Goal: Task Accomplishment & Management: Manage account settings

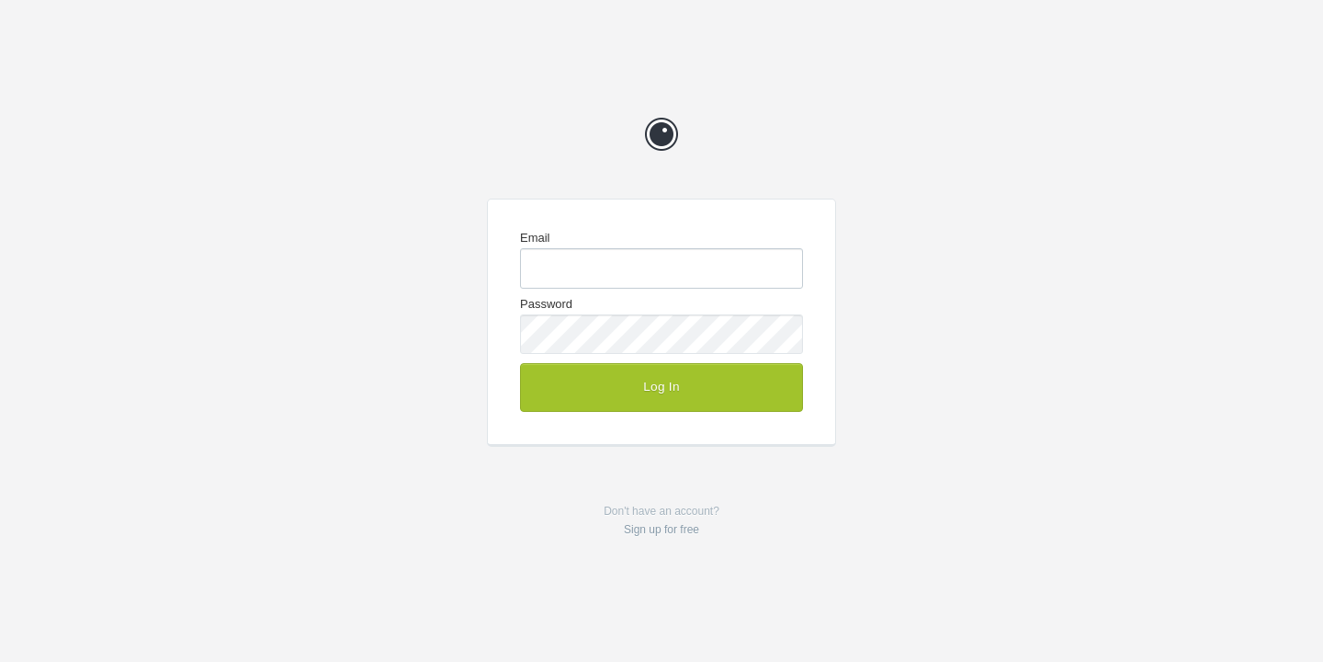
click at [683, 273] on input "Email" at bounding box center [661, 268] width 283 height 40
type input "[EMAIL_ADDRESS][DOMAIN_NAME]"
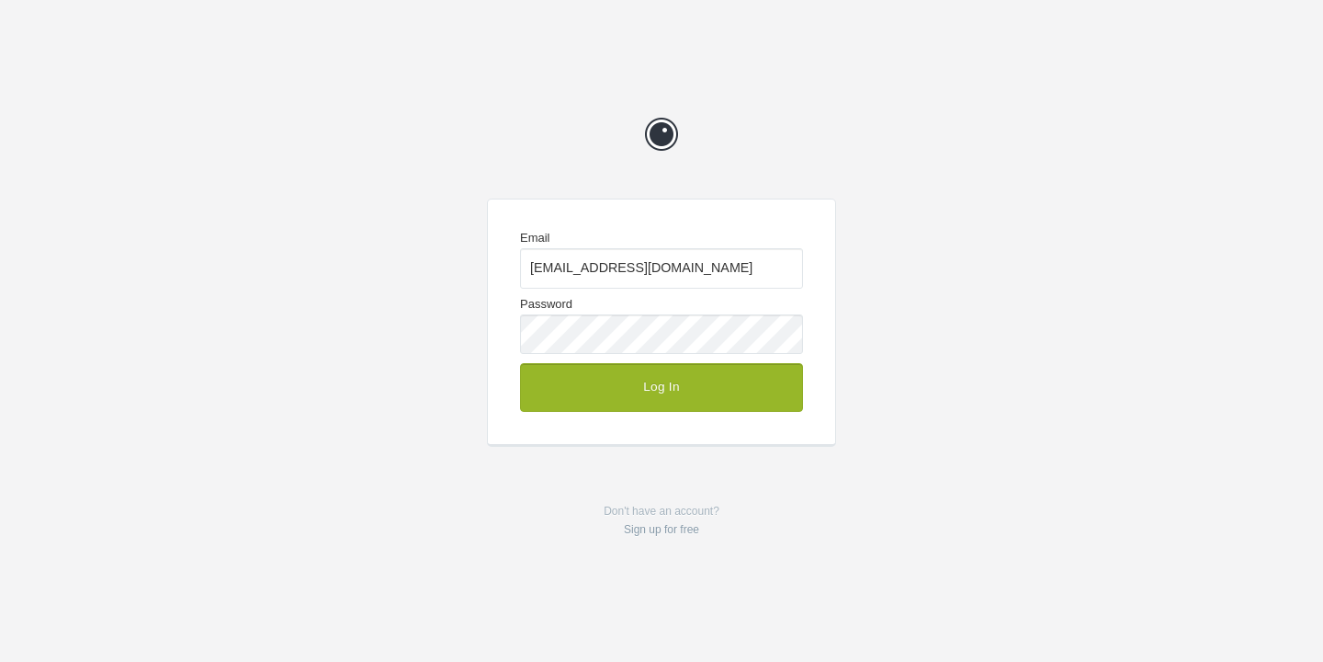
click at [680, 390] on button "Log In" at bounding box center [661, 387] width 283 height 48
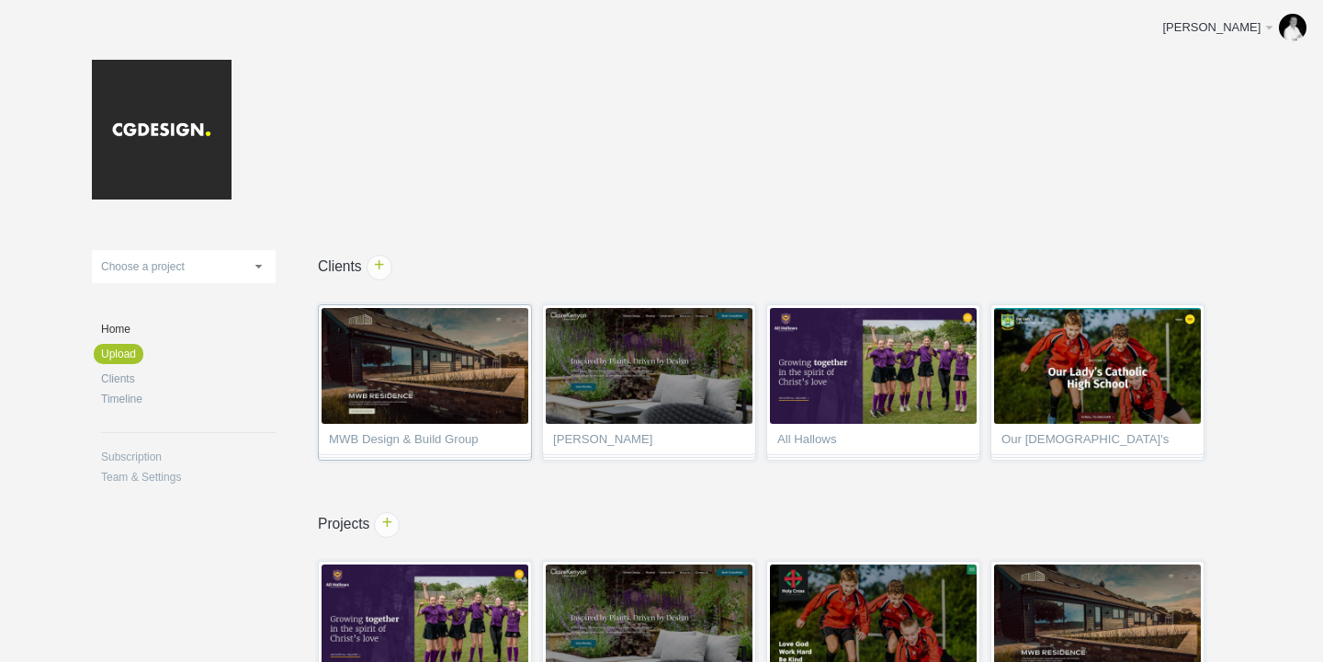
click at [490, 391] on img at bounding box center [425, 366] width 207 height 116
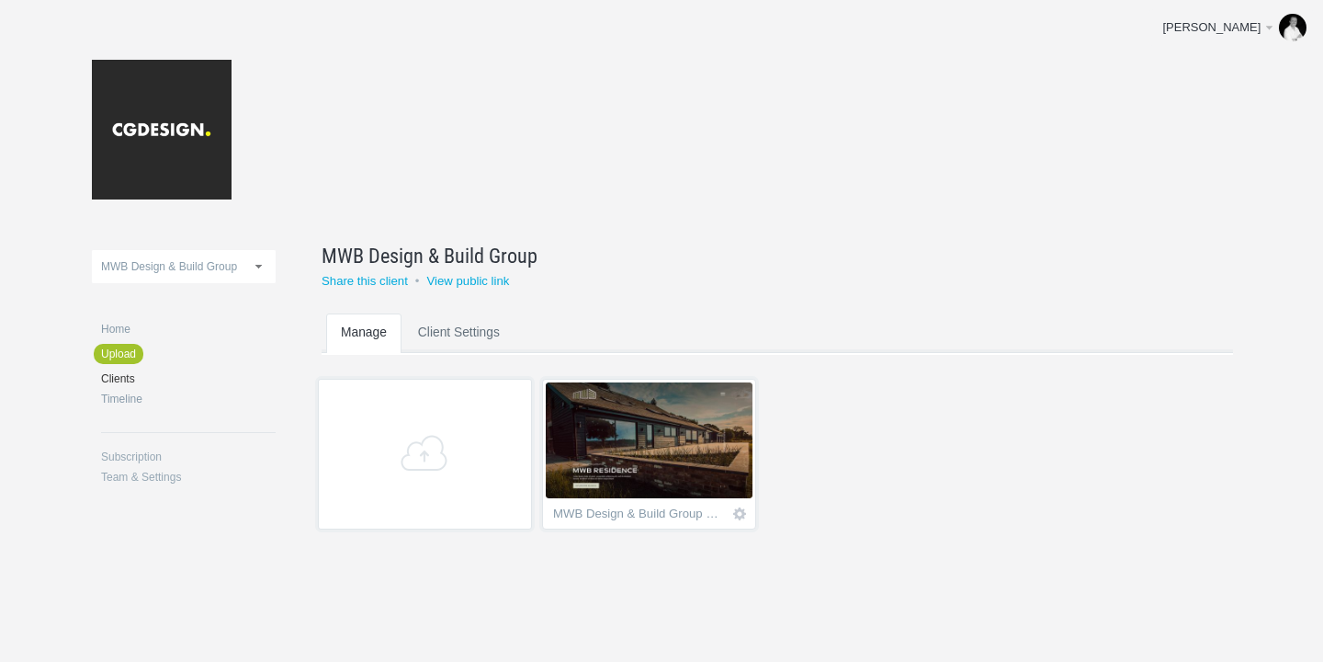
click at [460, 322] on link "Client Settings" at bounding box center [458, 349] width 111 height 73
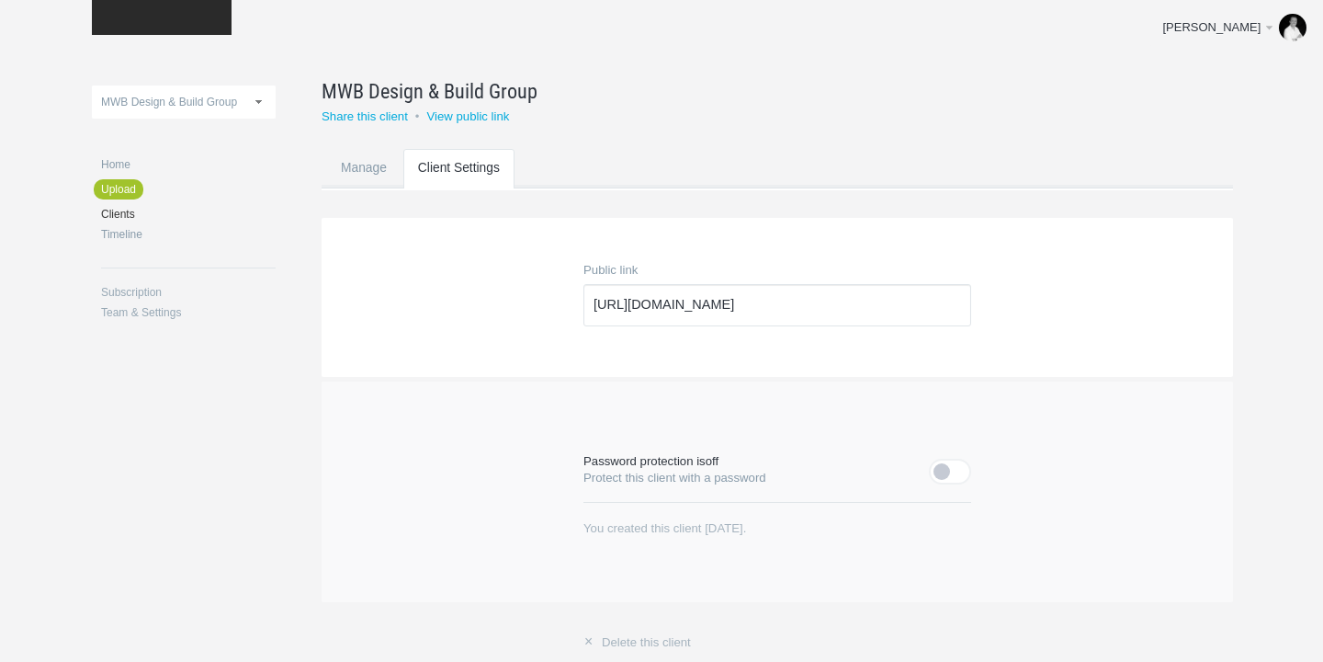
scroll to position [161, 0]
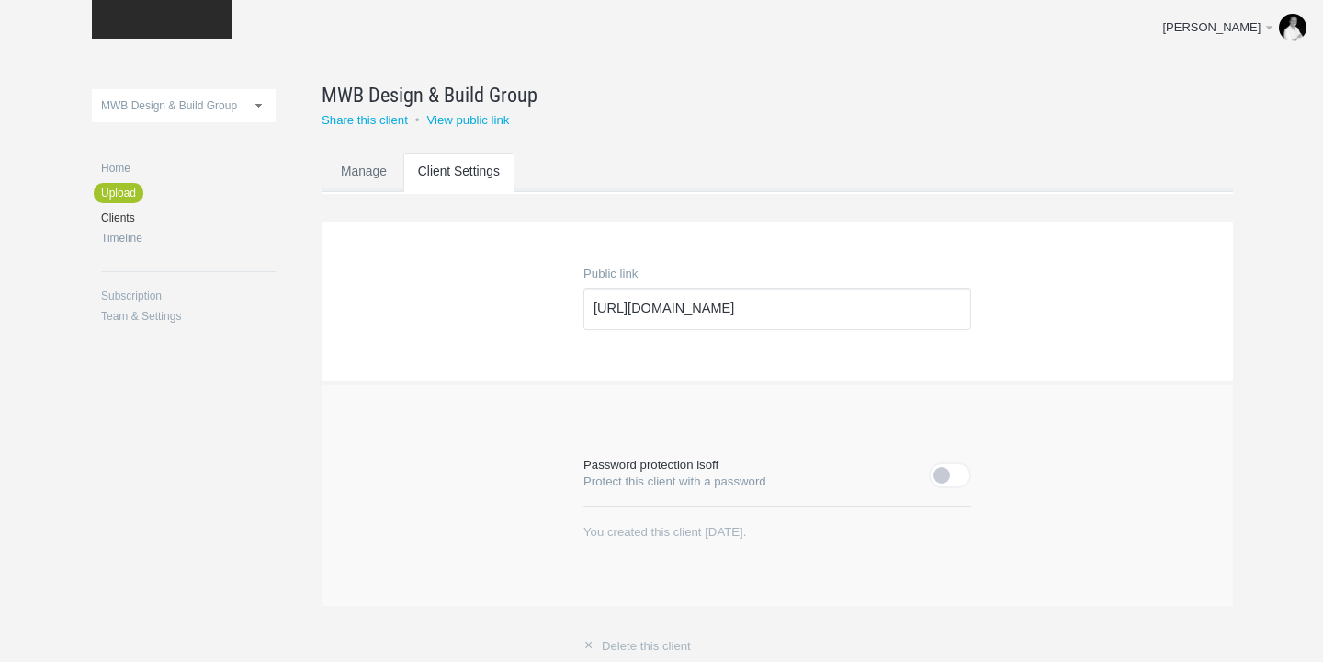
click at [378, 178] on link "Manage" at bounding box center [363, 189] width 75 height 73
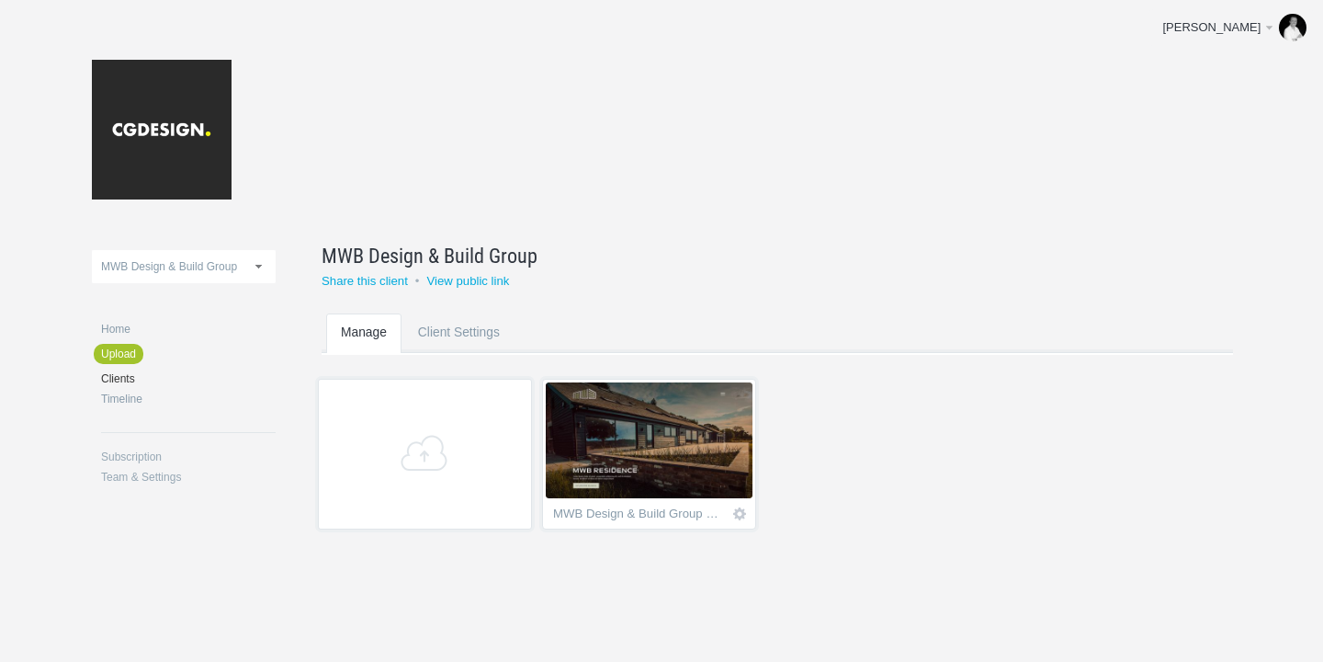
click at [646, 433] on img at bounding box center [649, 440] width 207 height 116
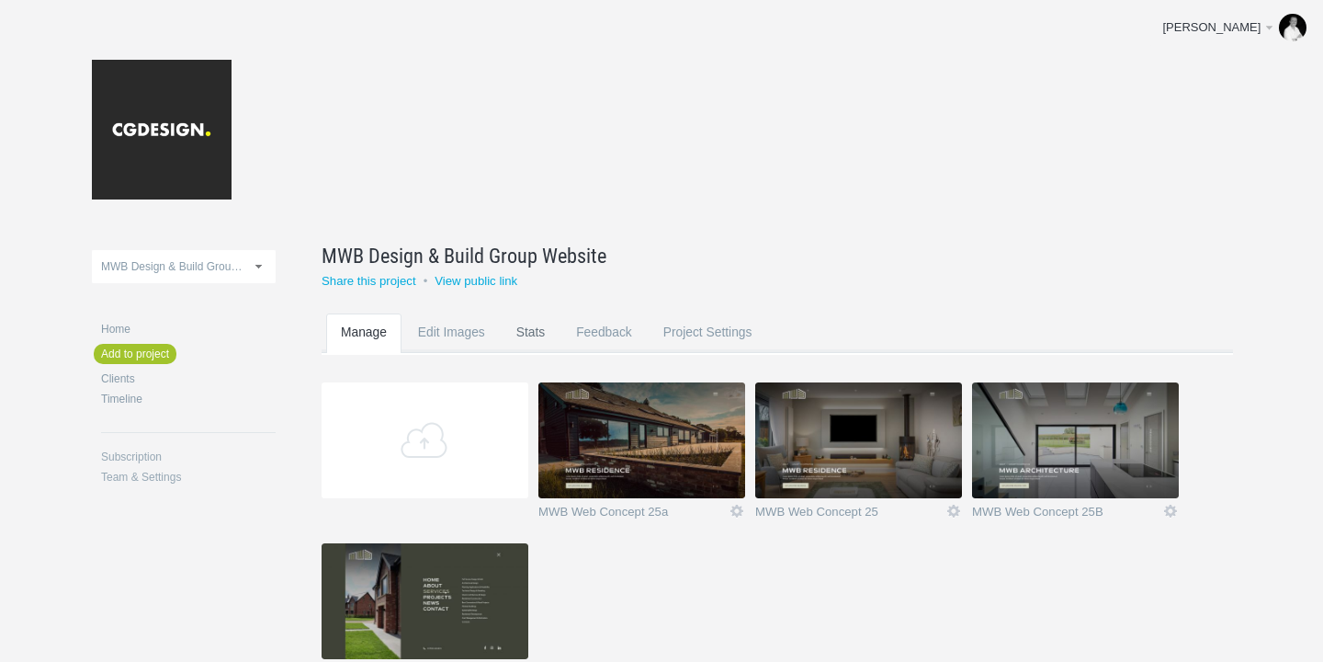
click at [544, 337] on link "Stats" at bounding box center [531, 349] width 58 height 73
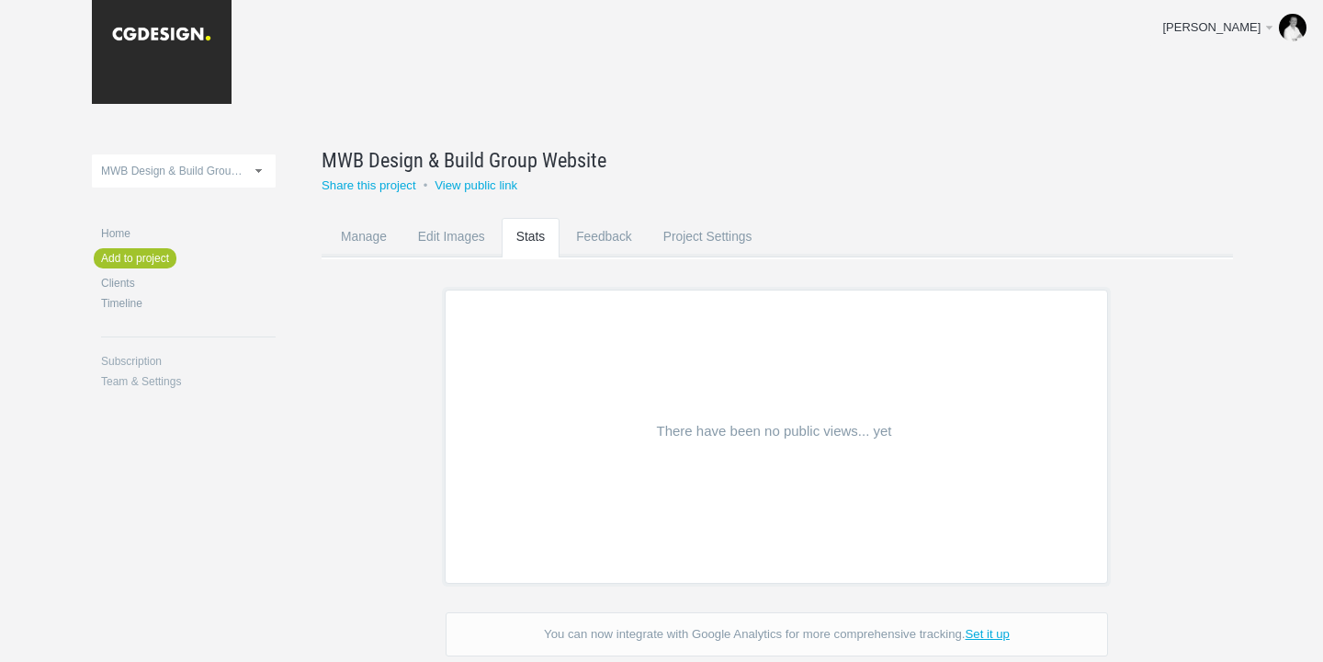
scroll to position [108, 0]
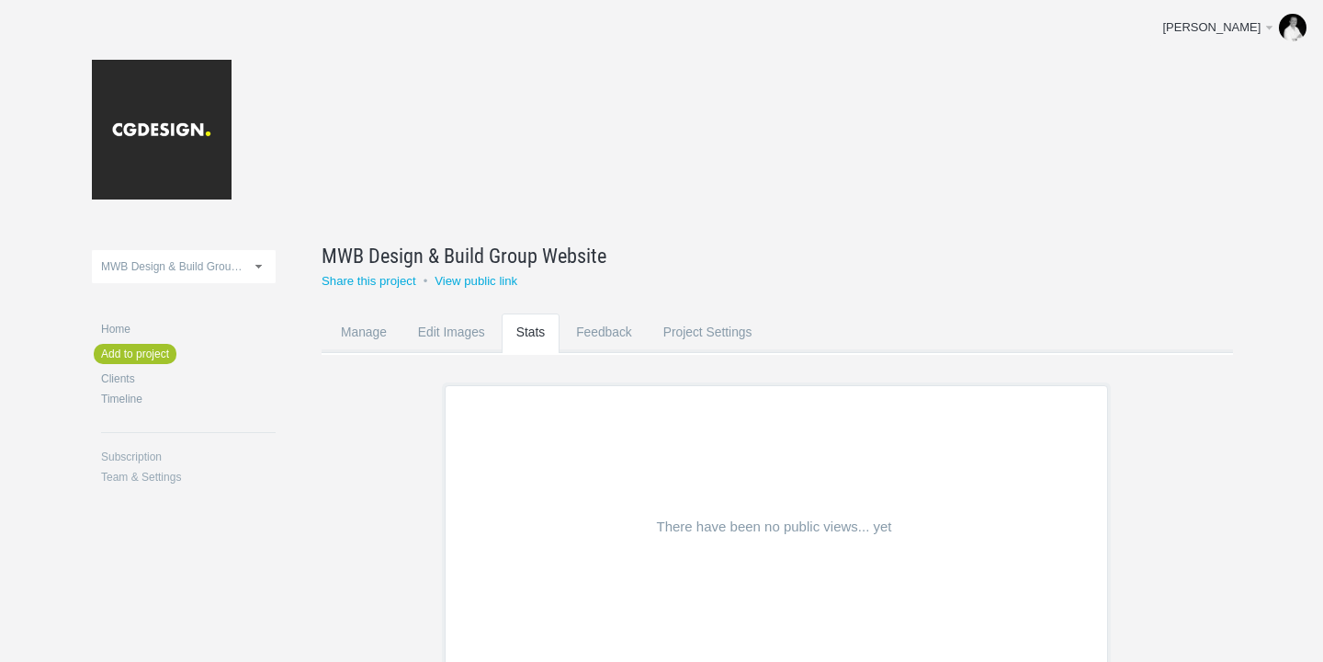
scroll to position [108, 0]
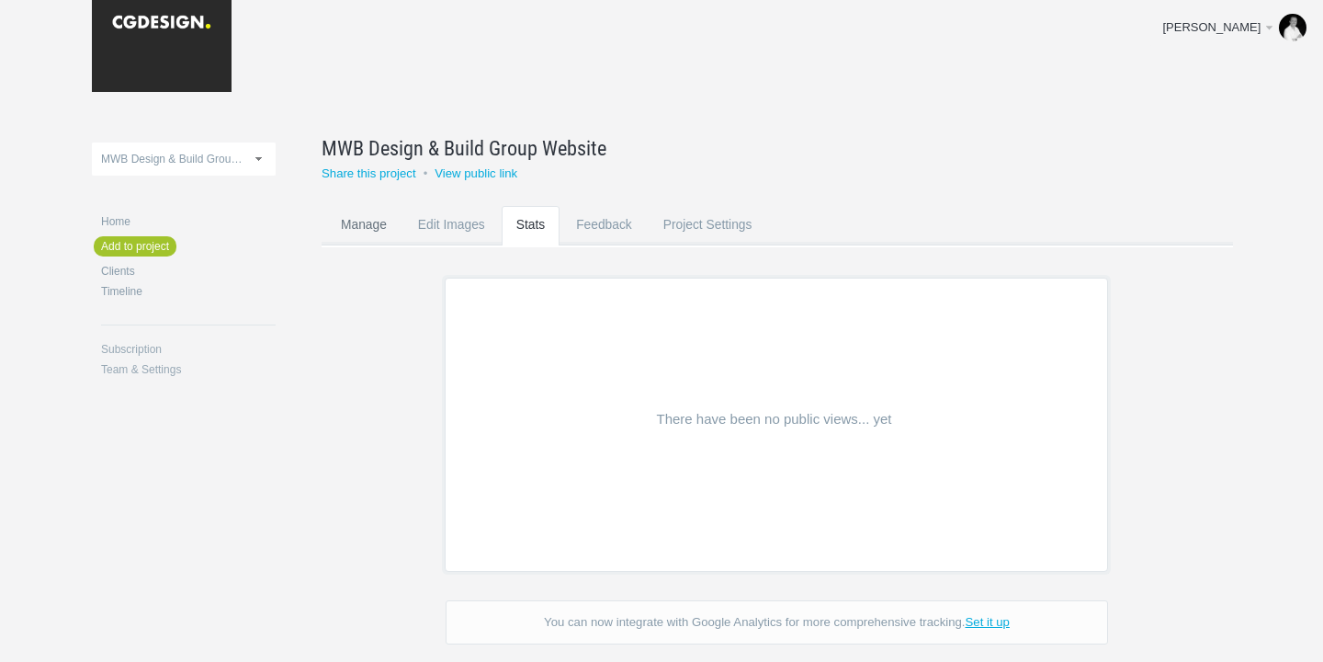
click at [377, 221] on link "Manage" at bounding box center [363, 242] width 75 height 73
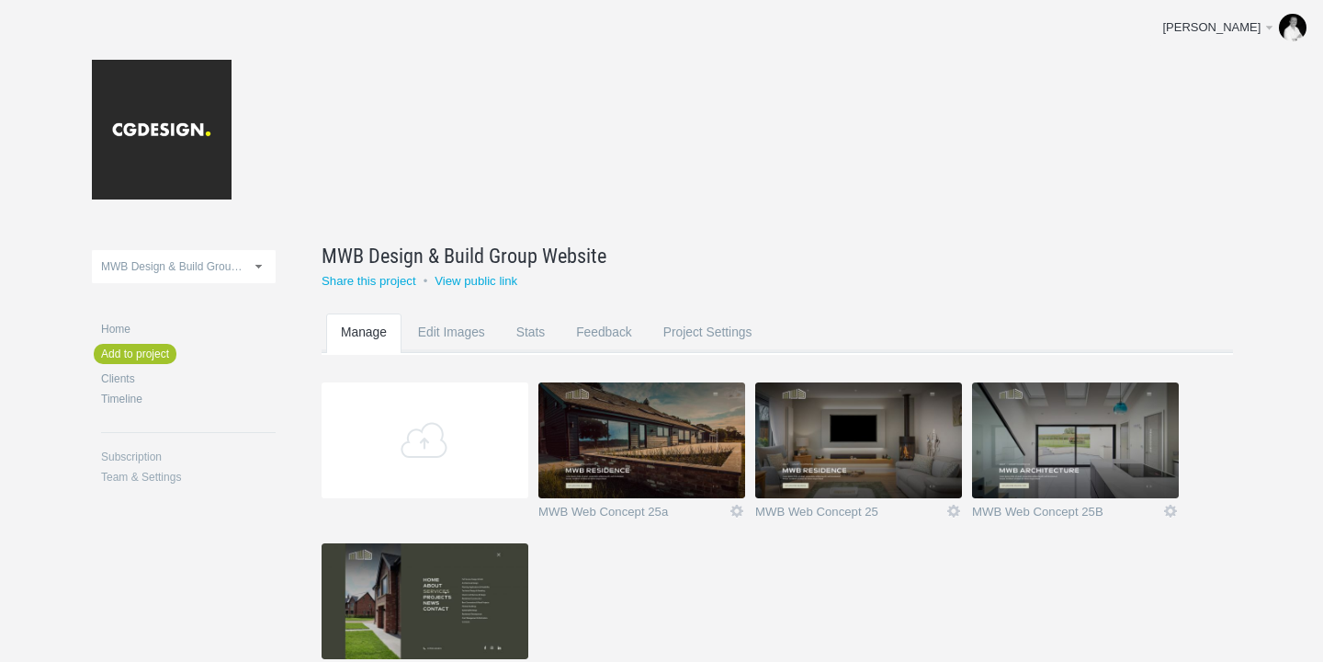
scroll to position [47, 0]
